Goal: Transaction & Acquisition: Book appointment/travel/reservation

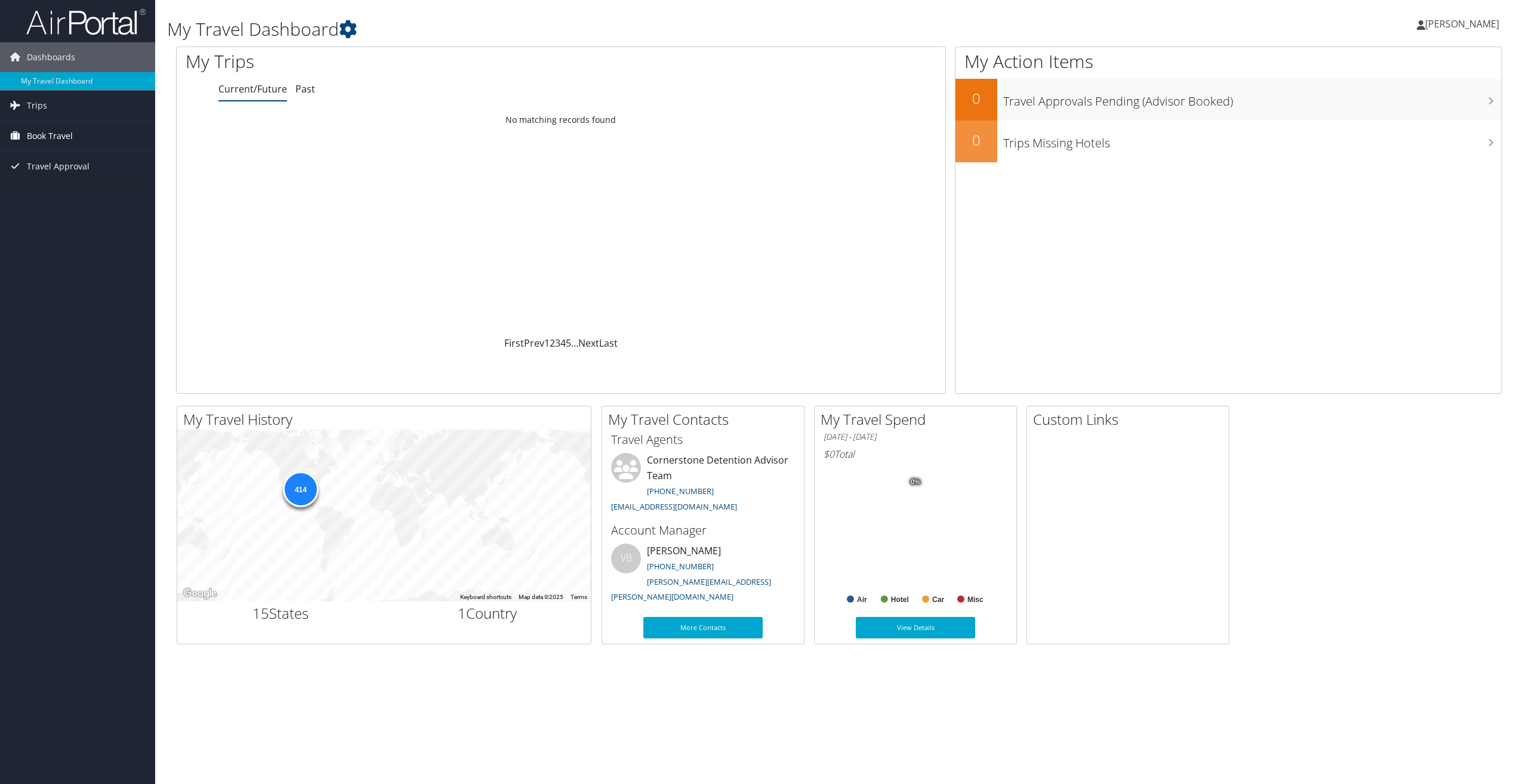
click at [49, 137] on span "Book Travel" at bounding box center [49, 136] width 46 height 30
click at [56, 197] on link "Book/Manage Online Trips" at bounding box center [78, 196] width 155 height 18
